Goal: Task Accomplishment & Management: Use online tool/utility

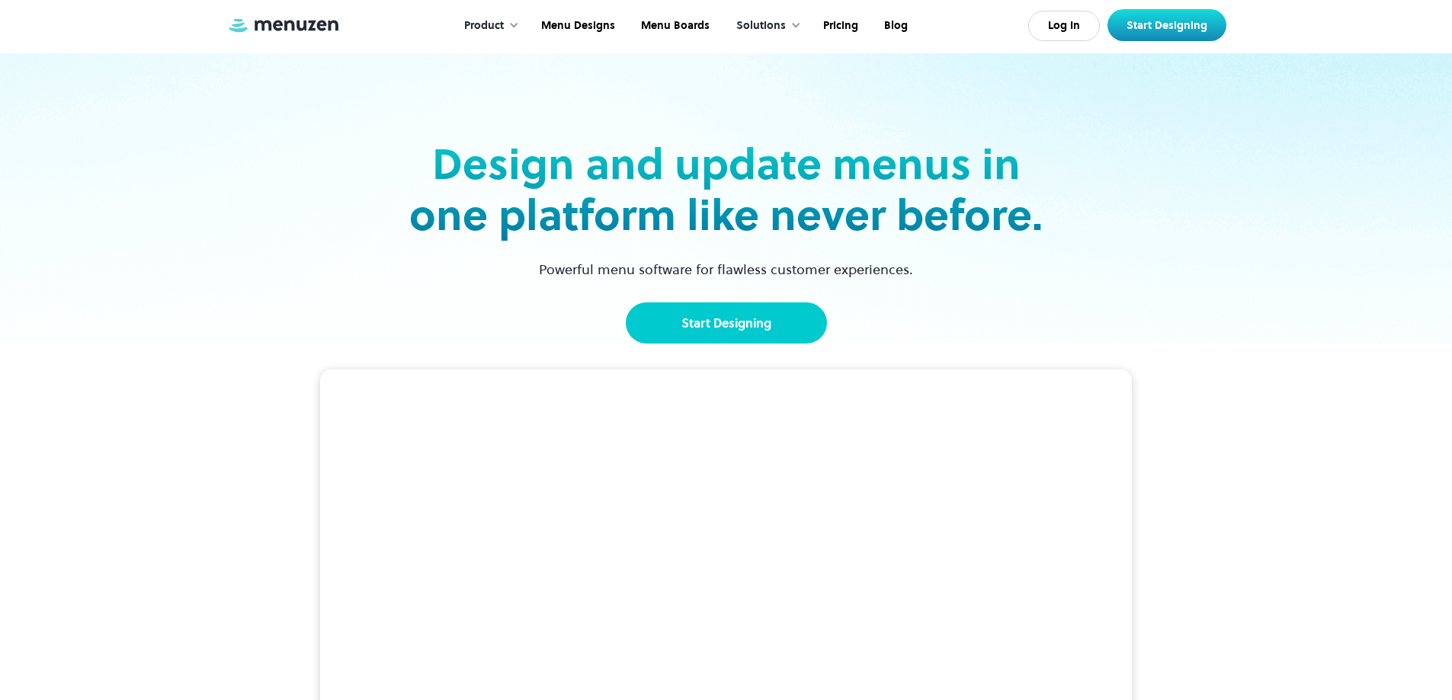
click at [724, 326] on link "Start Designing" at bounding box center [726, 323] width 201 height 41
click at [595, 33] on link "Menu Designs" at bounding box center [577, 25] width 100 height 47
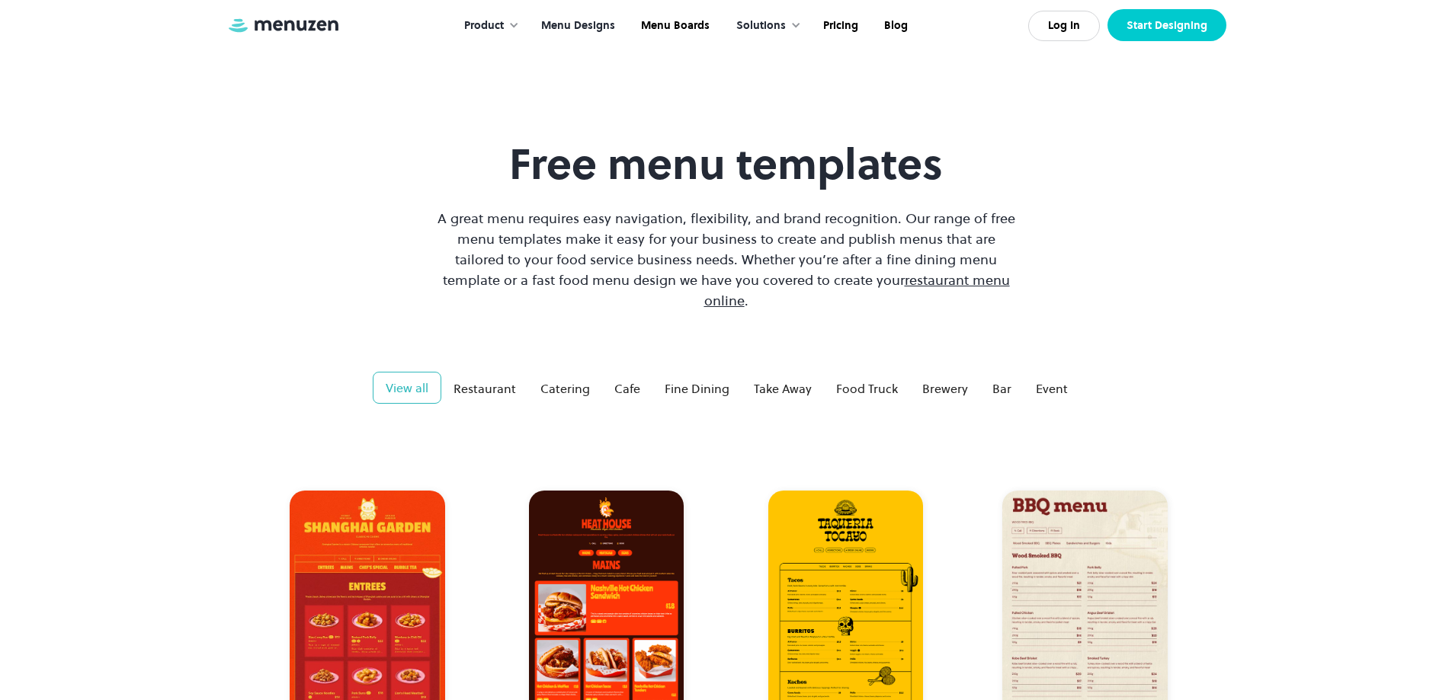
click at [1192, 36] on link "Start Designing" at bounding box center [1167, 25] width 119 height 32
